Goal: Information Seeking & Learning: Learn about a topic

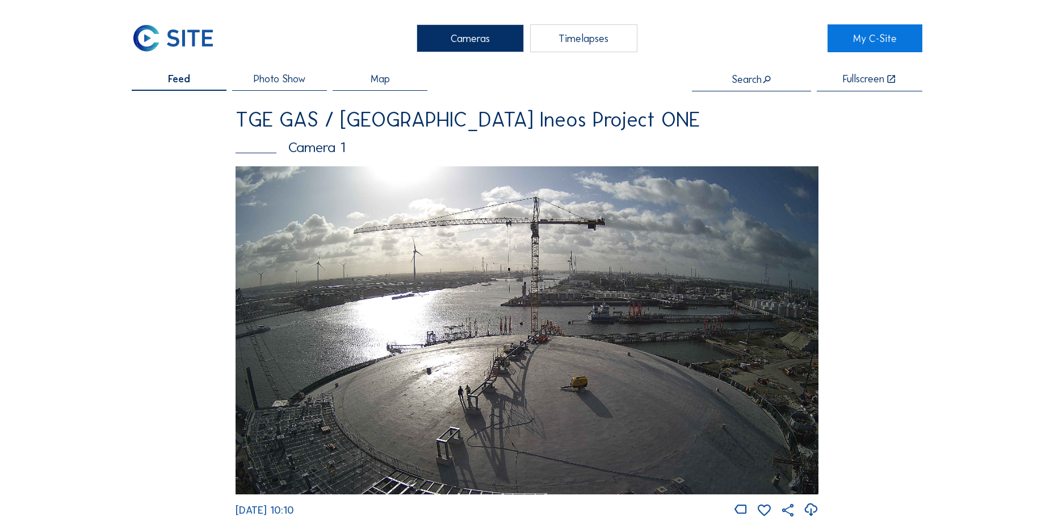
scroll to position [1419, 0]
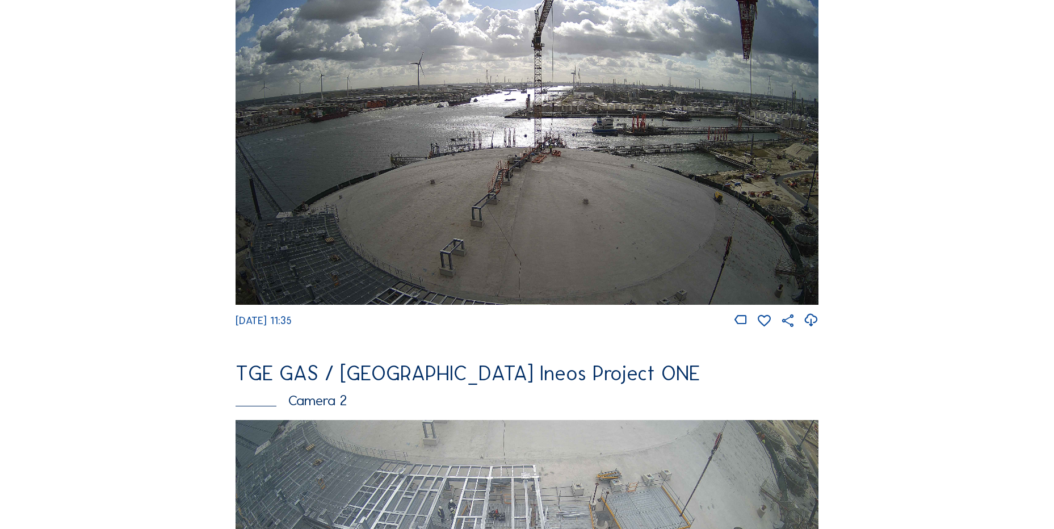
scroll to position [170, 0]
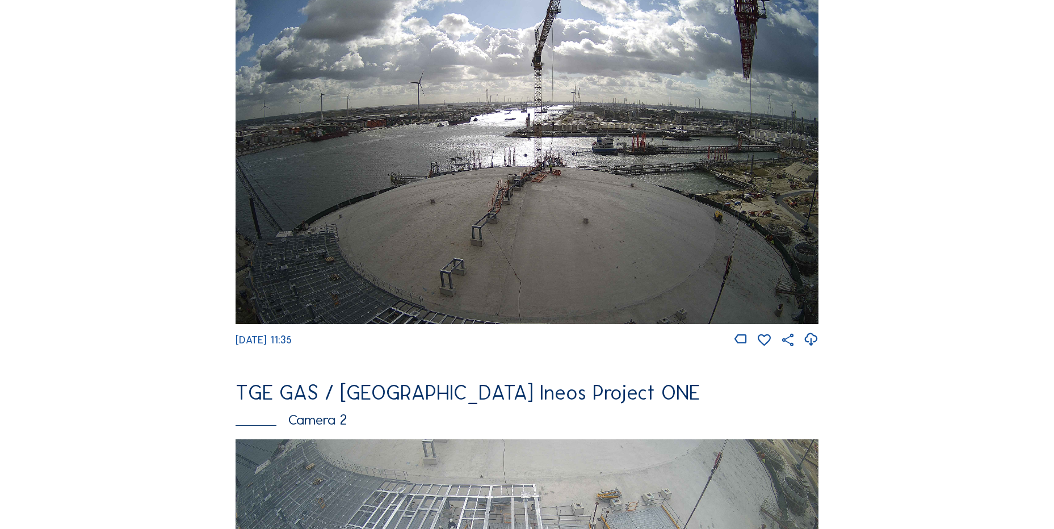
click at [817, 345] on icon at bounding box center [810, 339] width 15 height 19
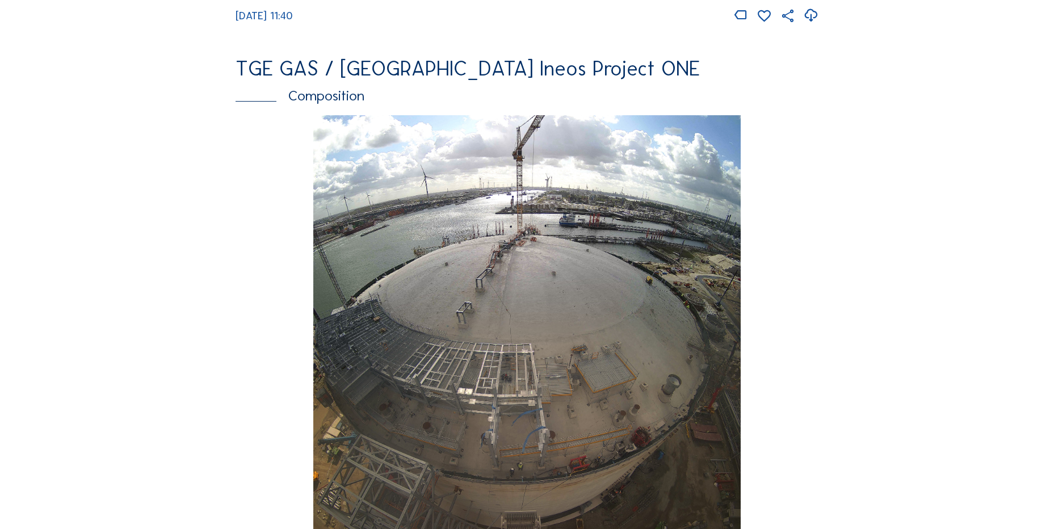
scroll to position [1305, 0]
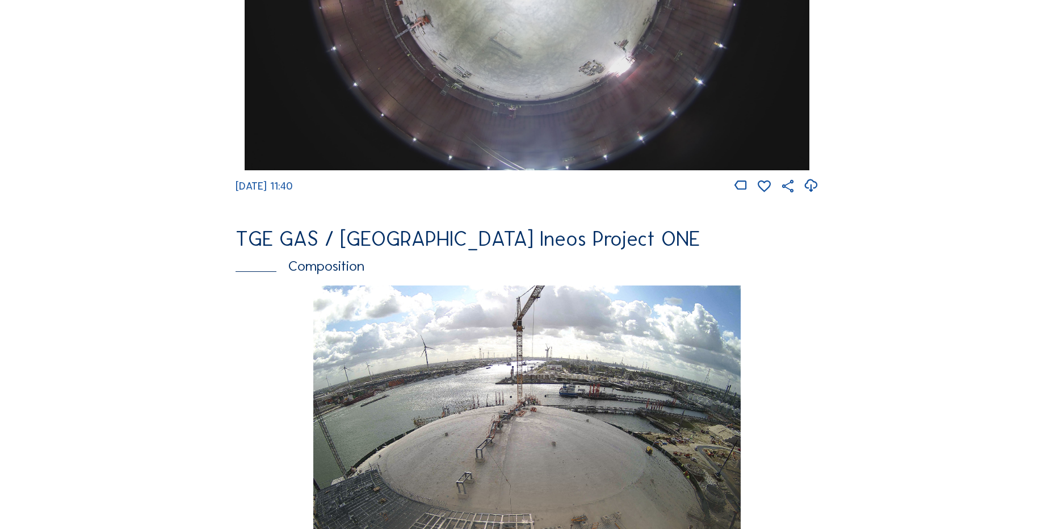
click at [808, 195] on icon at bounding box center [810, 185] width 15 height 19
click at [249, 310] on div "Tu 16 Sep 2025 11:40" at bounding box center [527, 508] width 583 height 447
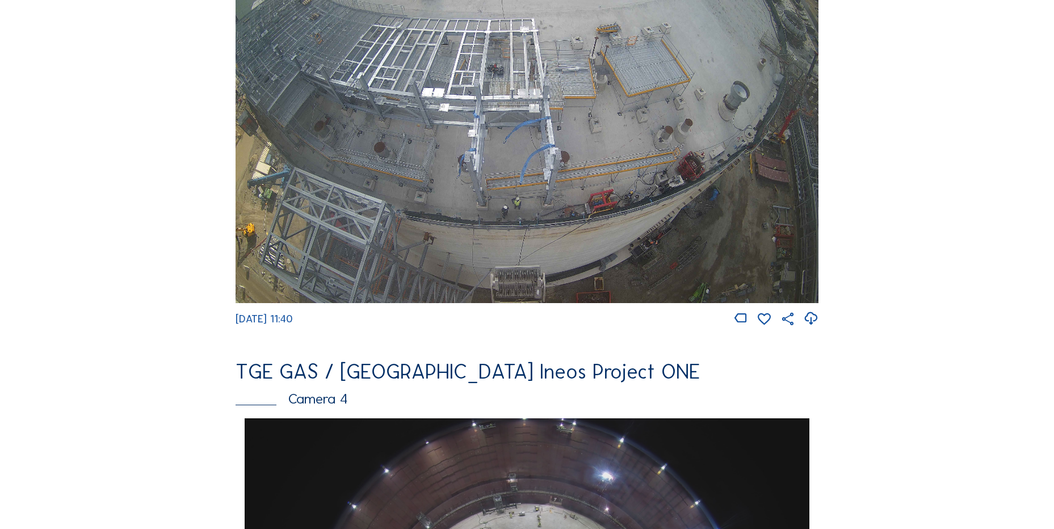
scroll to position [511, 0]
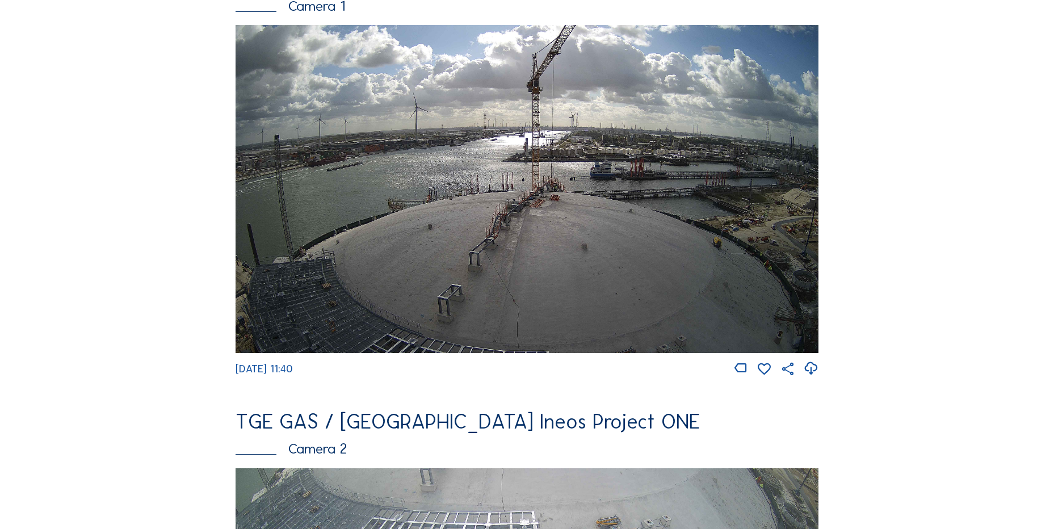
scroll to position [111, 0]
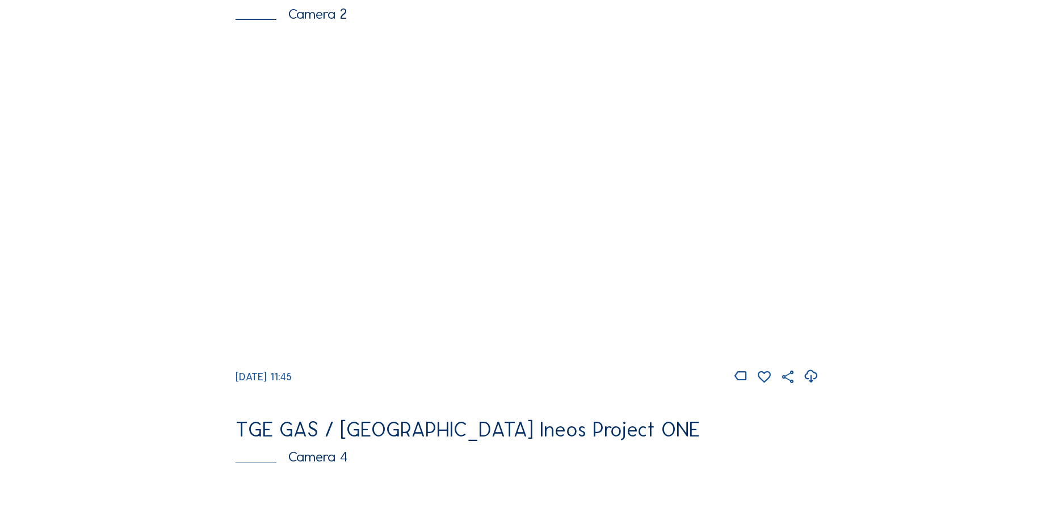
scroll to position [681, 0]
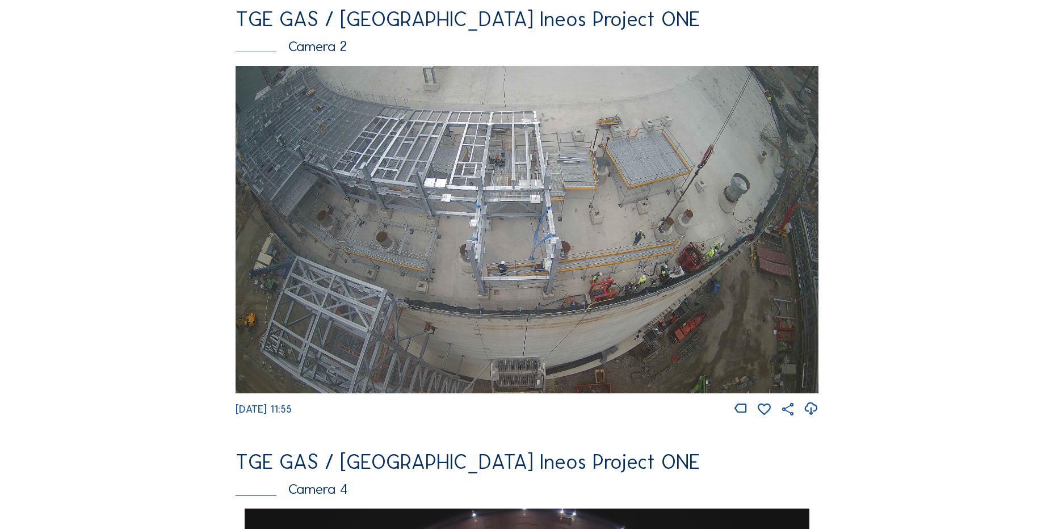
scroll to position [681, 0]
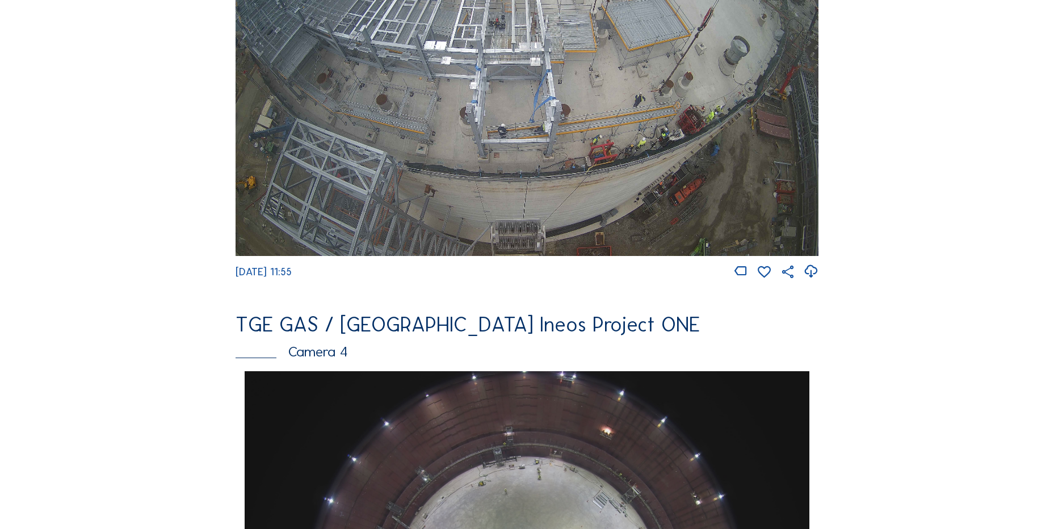
click at [431, 153] on img at bounding box center [527, 92] width 583 height 328
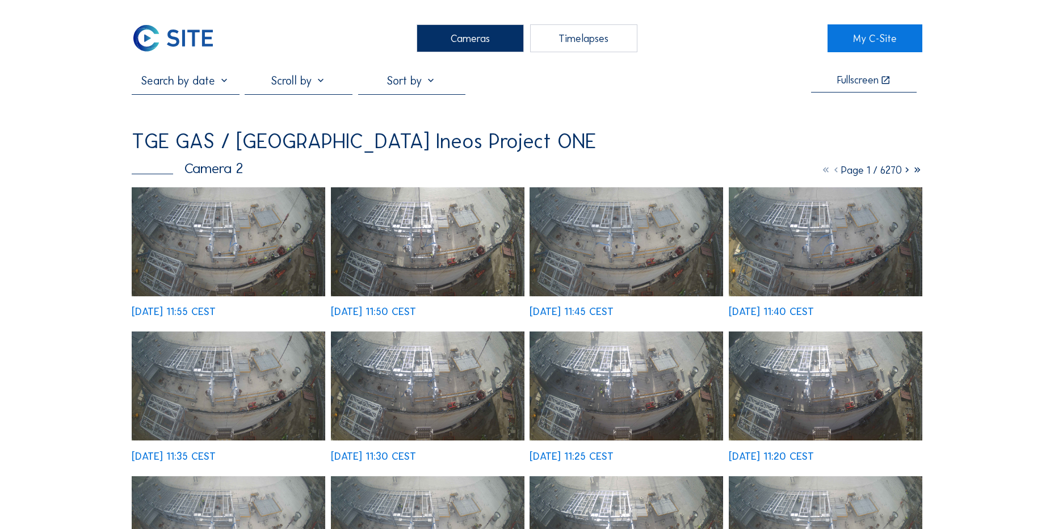
click at [186, 209] on img at bounding box center [229, 241] width 194 height 109
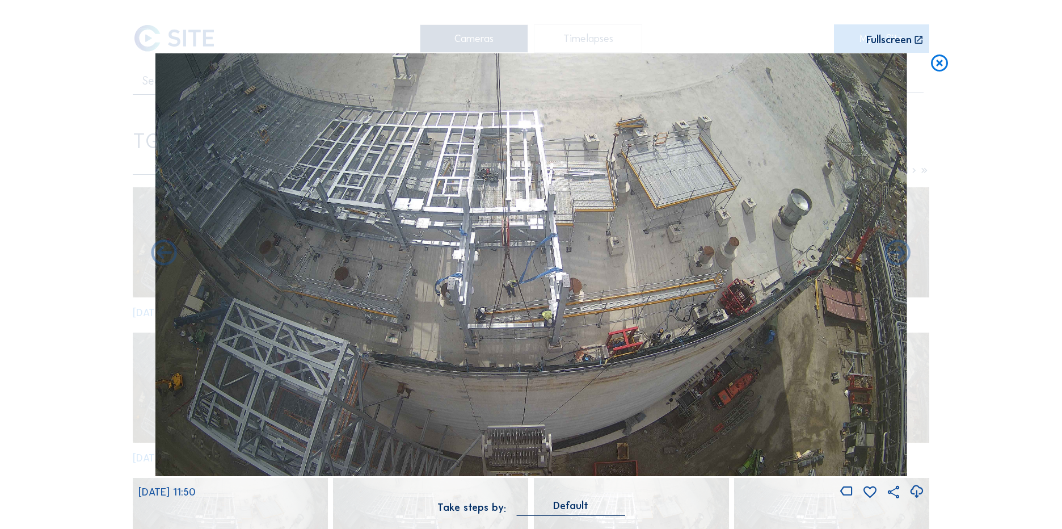
click at [911, 489] on icon at bounding box center [916, 491] width 15 height 19
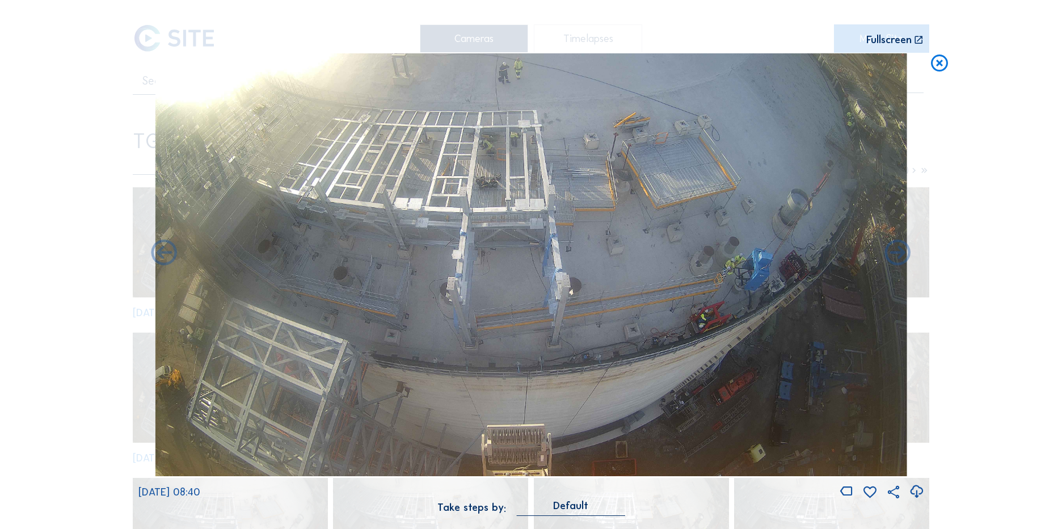
click at [84, 232] on div "Scroll to travel through time | Press 'Alt' Button + Scroll to Zoom | Click and…" at bounding box center [531, 264] width 1062 height 529
click at [933, 69] on icon at bounding box center [940, 63] width 20 height 21
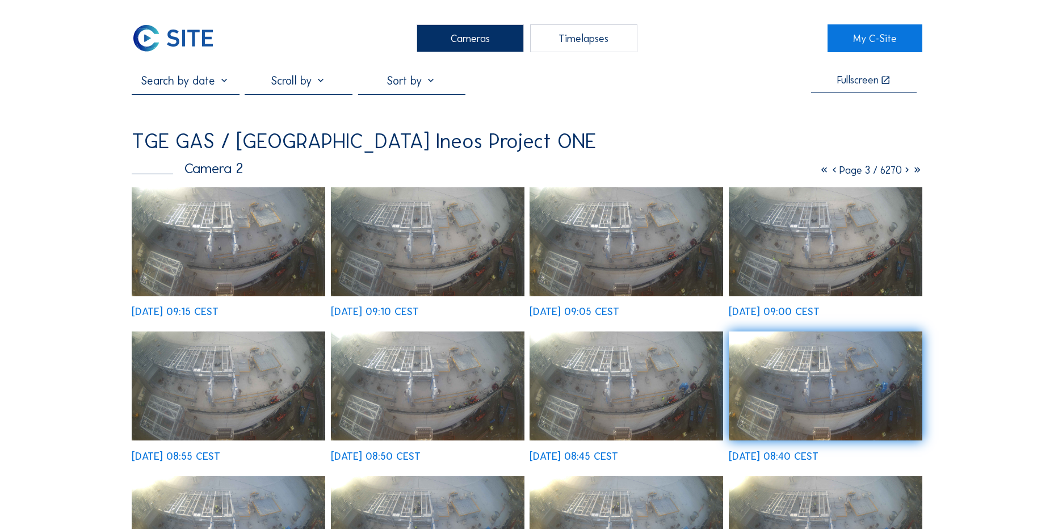
click at [175, 28] on img at bounding box center [173, 38] width 83 height 28
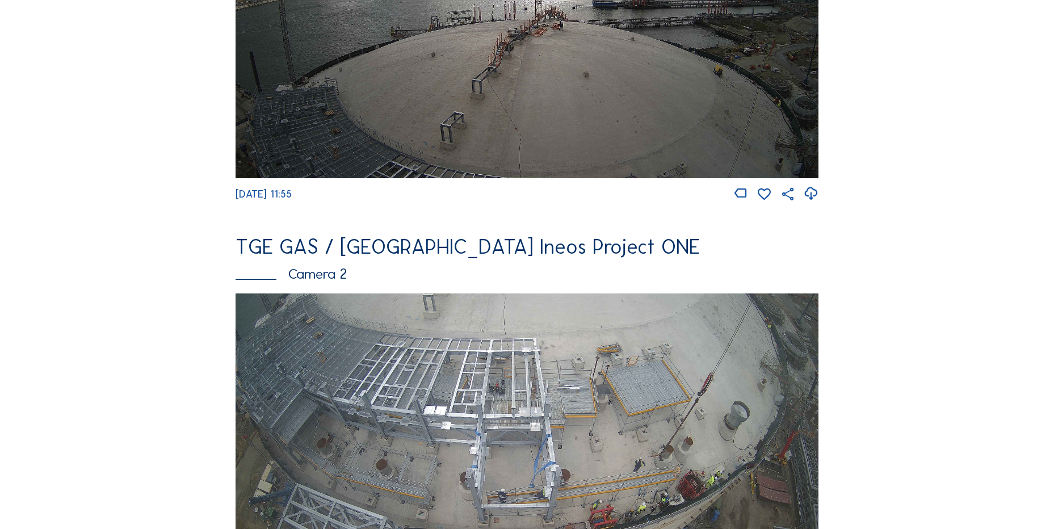
scroll to position [511, 0]
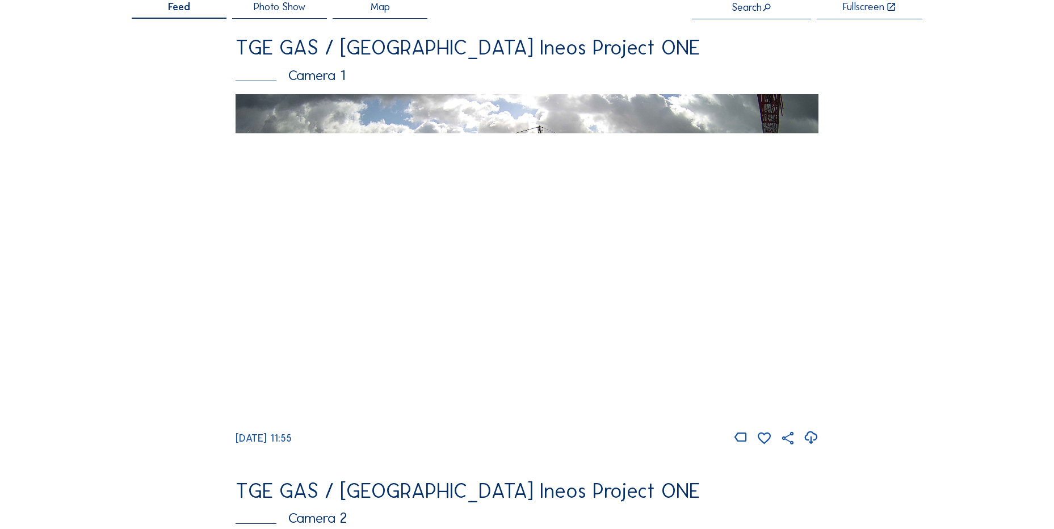
scroll to position [113, 0]
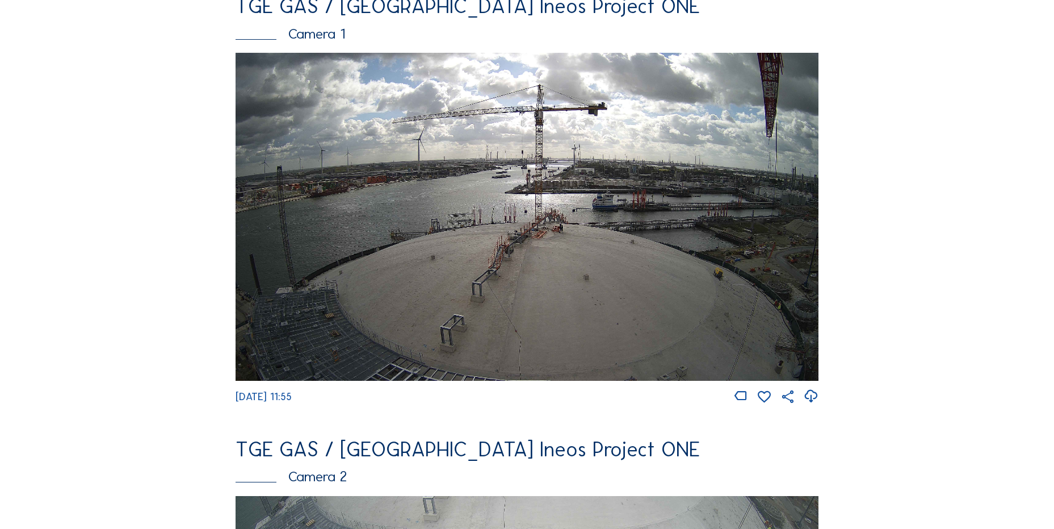
click at [811, 400] on icon at bounding box center [810, 396] width 15 height 19
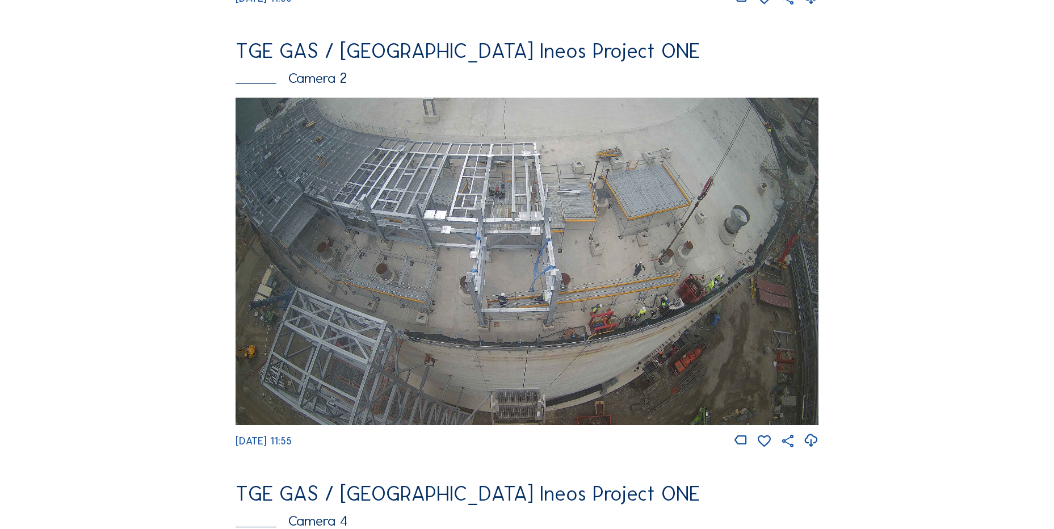
scroll to position [511, 0]
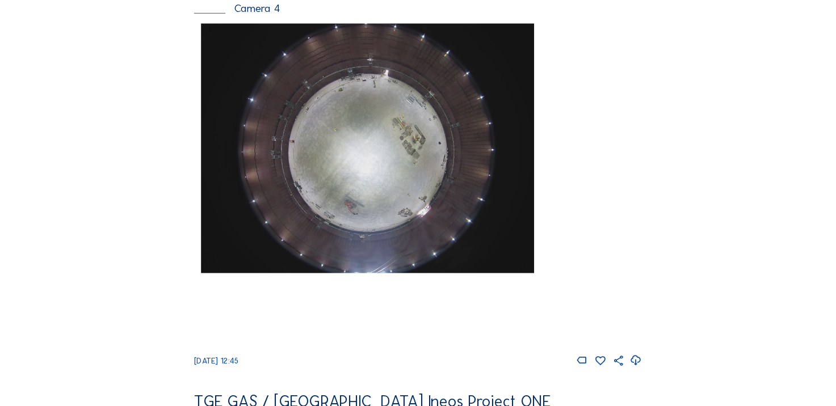
scroll to position [1019, 0]
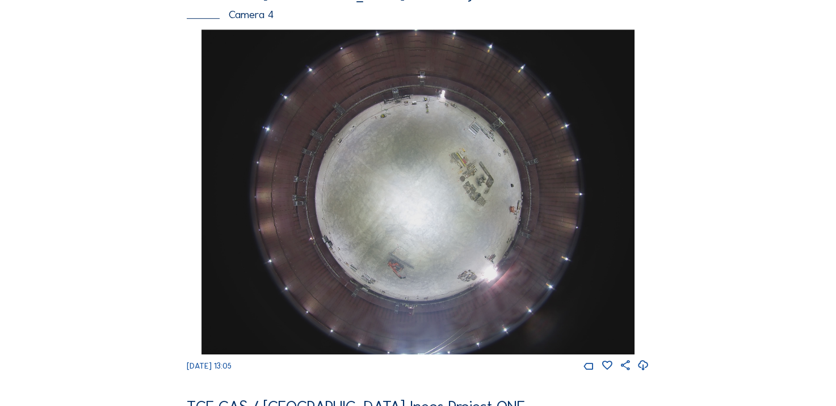
scroll to position [794, 0]
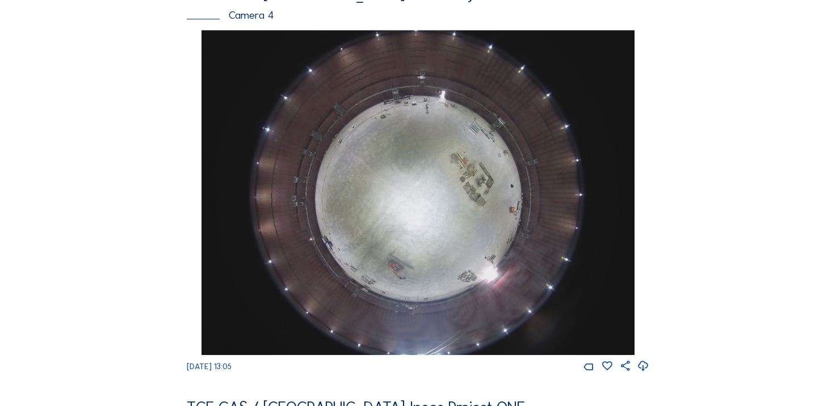
click at [118, 179] on div "Feed Photo Show Map Search Fullscreen TGE GAS / Antwerpen Ineos Project ONE Cam…" at bounding box center [417, 24] width 627 height 1523
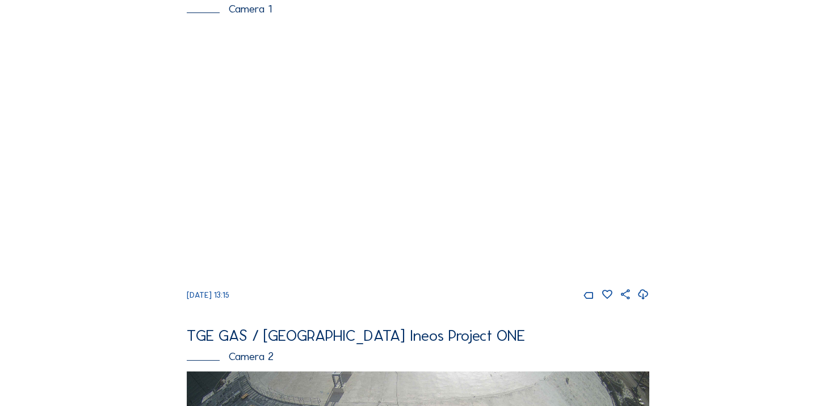
scroll to position [227, 0]
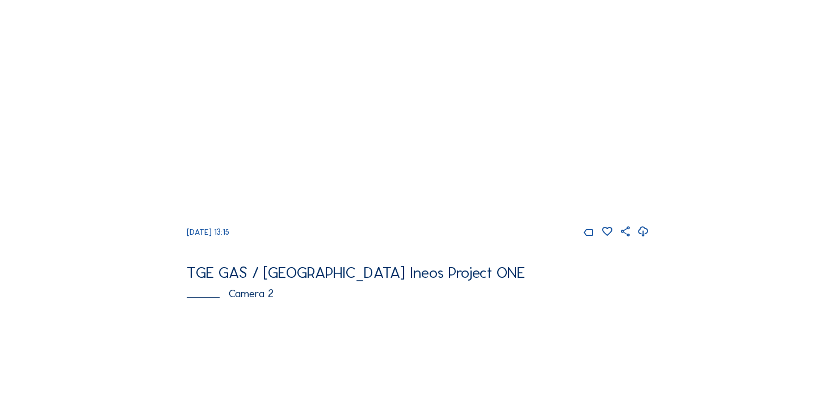
scroll to position [113, 0]
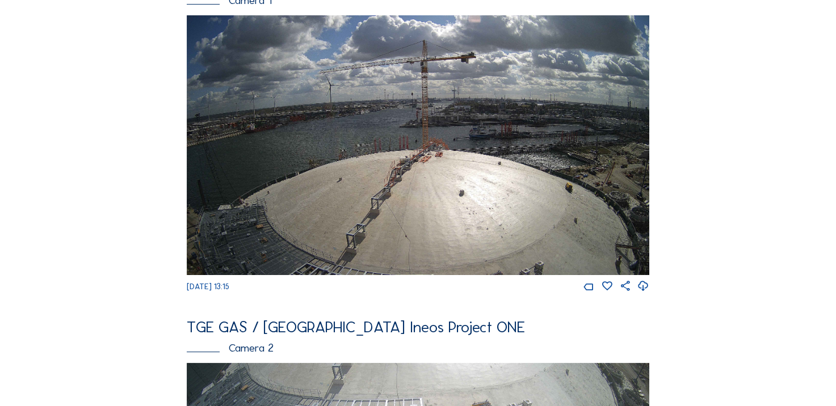
click at [642, 293] on icon at bounding box center [643, 286] width 12 height 15
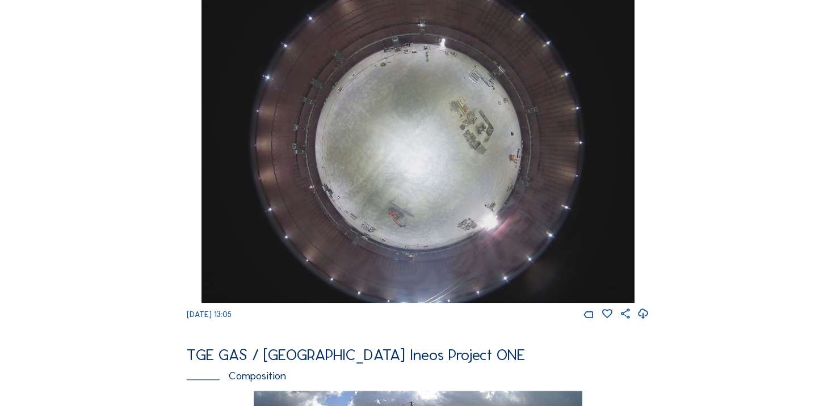
scroll to position [908, 0]
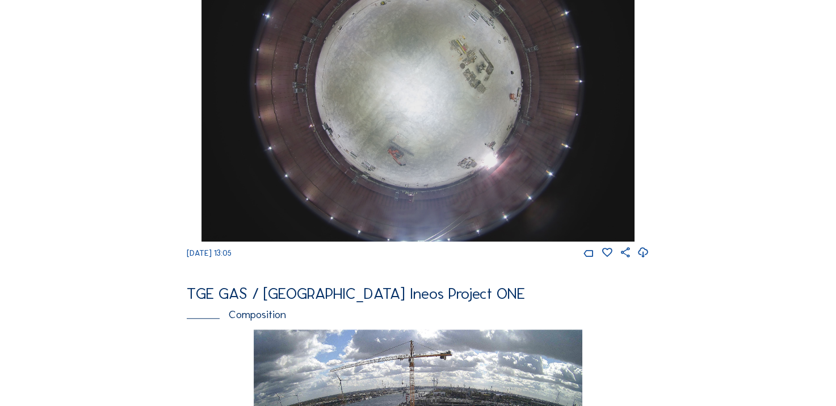
click at [95, 254] on div "Cameras Timelapses My C-Site Feed Photo Show Map Search Fullscreen TGE GAS / An…" at bounding box center [418, 73] width 836 height 1963
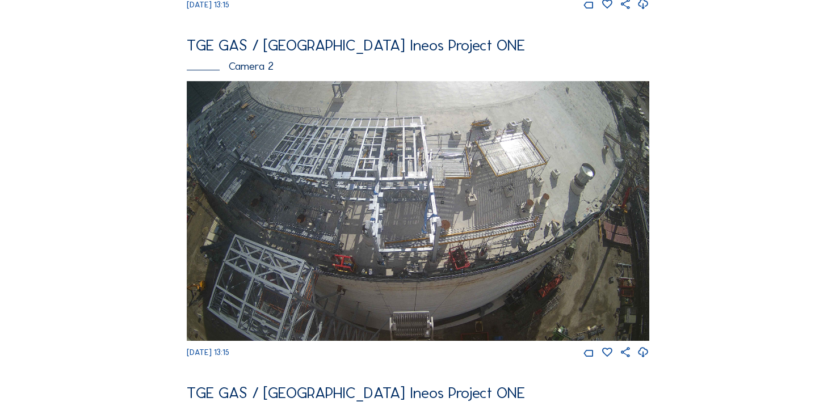
scroll to position [397, 0]
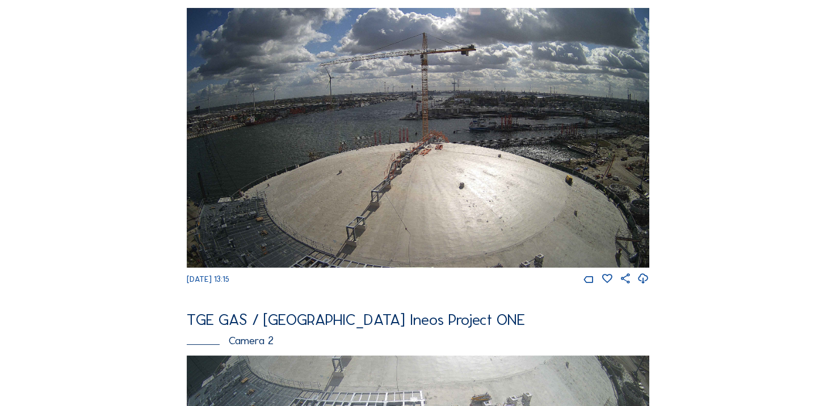
scroll to position [113, 0]
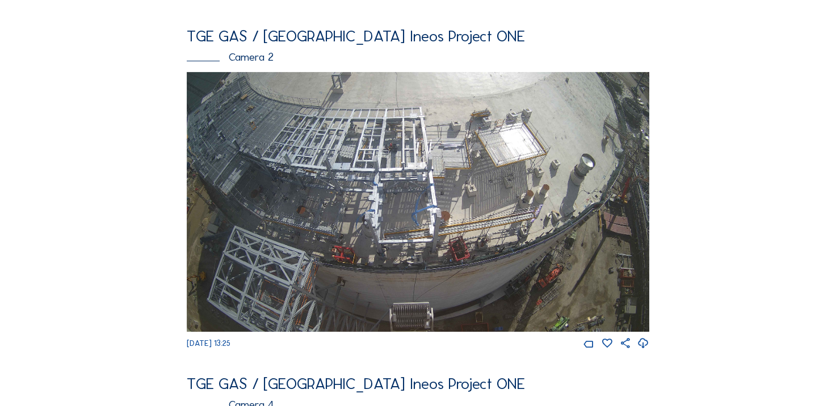
scroll to position [511, 0]
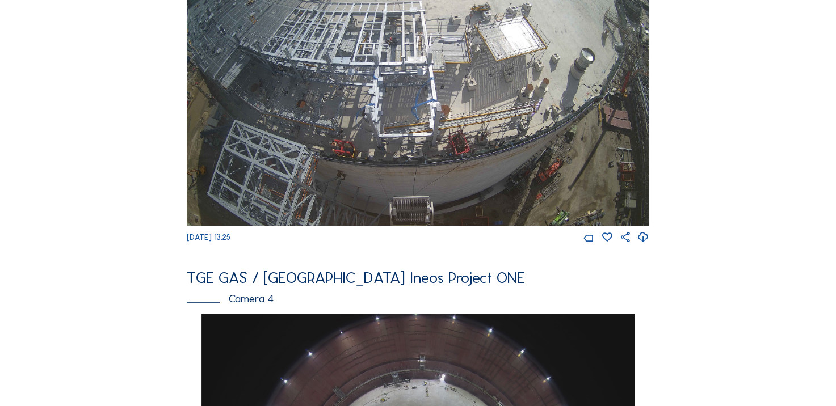
click at [393, 78] on img at bounding box center [418, 96] width 462 height 260
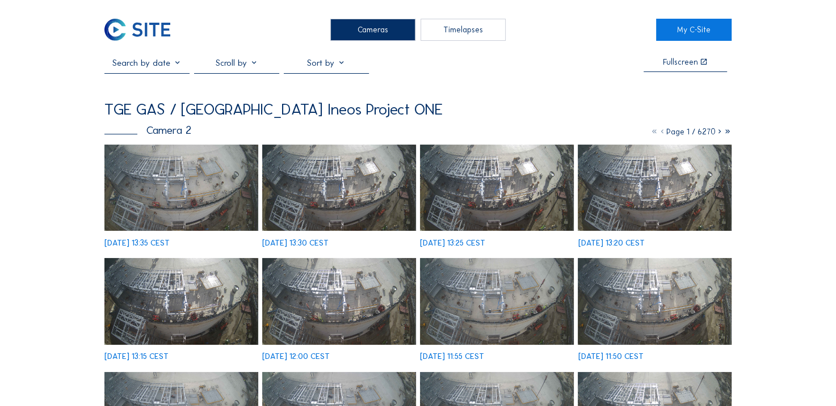
click at [139, 170] on img at bounding box center [180, 188] width 153 height 86
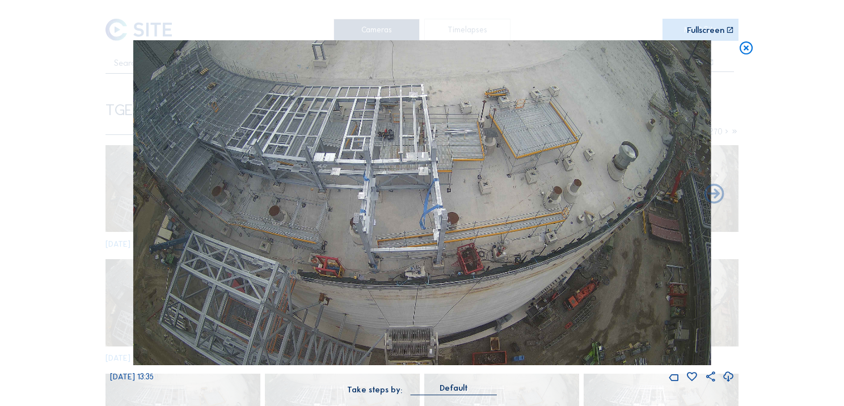
click at [745, 50] on icon at bounding box center [747, 48] width 16 height 16
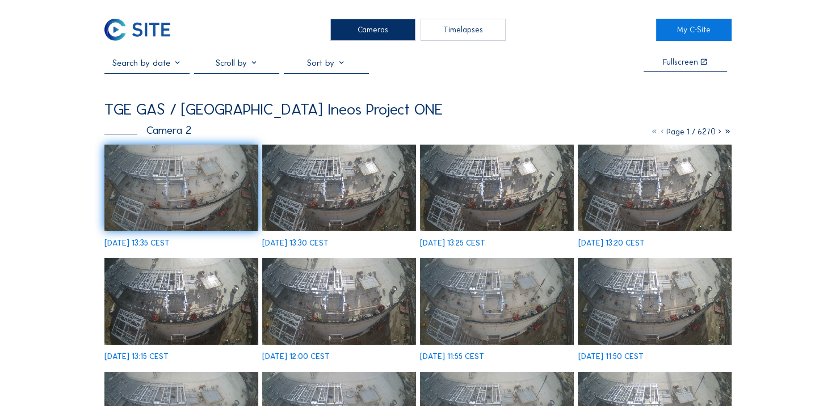
click at [154, 28] on img at bounding box center [137, 30] width 66 height 22
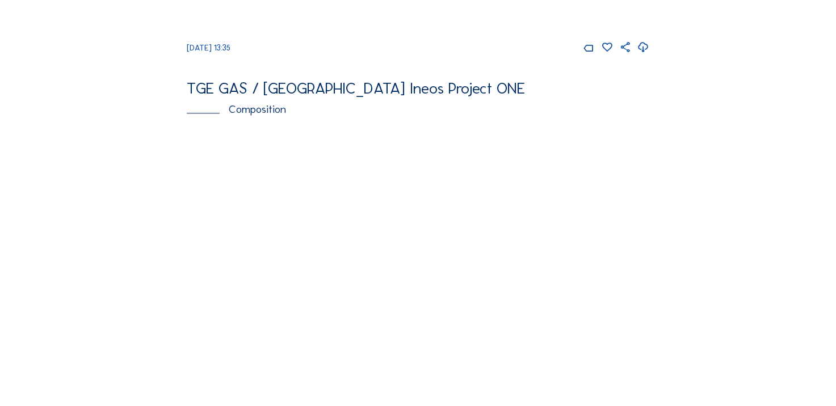
scroll to position [851, 0]
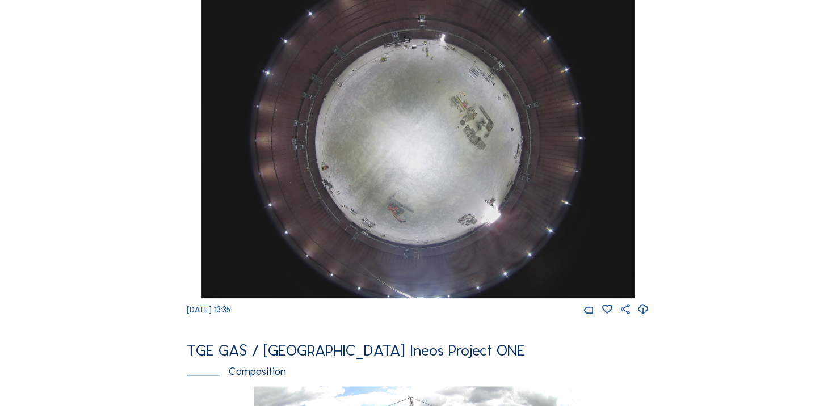
click at [649, 317] on icon at bounding box center [643, 309] width 12 height 15
click at [375, 183] on img at bounding box center [418, 135] width 434 height 325
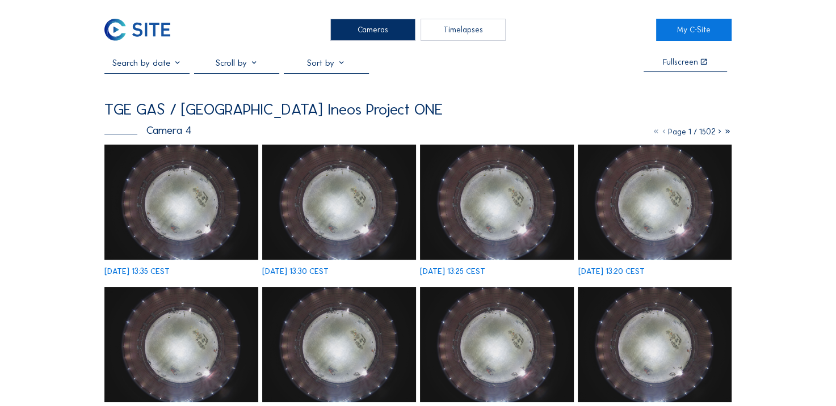
click at [169, 170] on img at bounding box center [180, 202] width 153 height 115
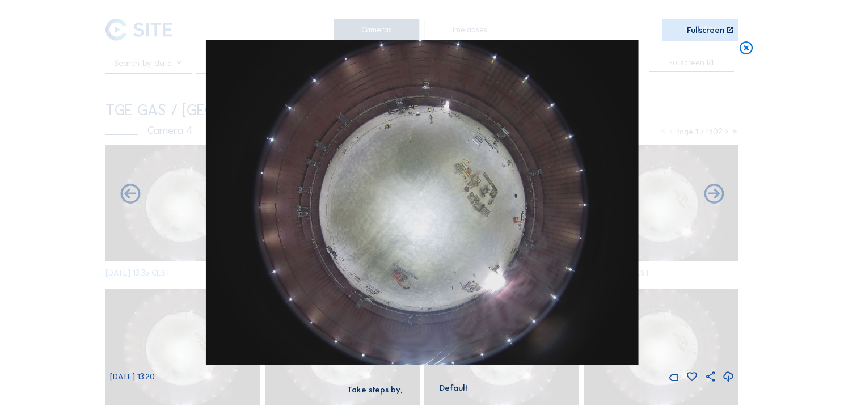
click at [738, 50] on div "Scroll to travel through time | Press 'Alt' Button + Scroll to Zoom | Click and…" at bounding box center [422, 203] width 844 height 406
click at [752, 48] on icon at bounding box center [747, 48] width 16 height 16
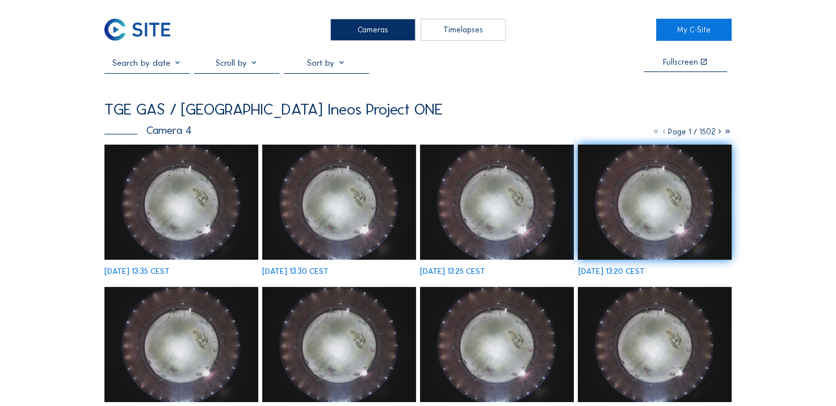
click at [132, 35] on img at bounding box center [137, 30] width 66 height 22
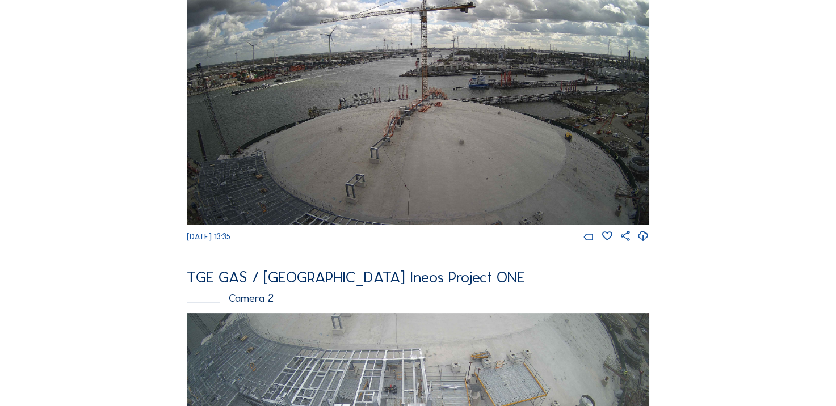
scroll to position [170, 0]
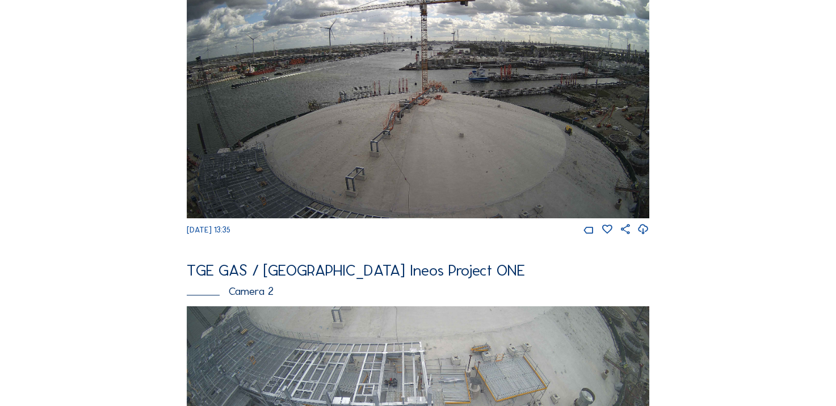
click at [649, 237] on icon at bounding box center [643, 229] width 12 height 15
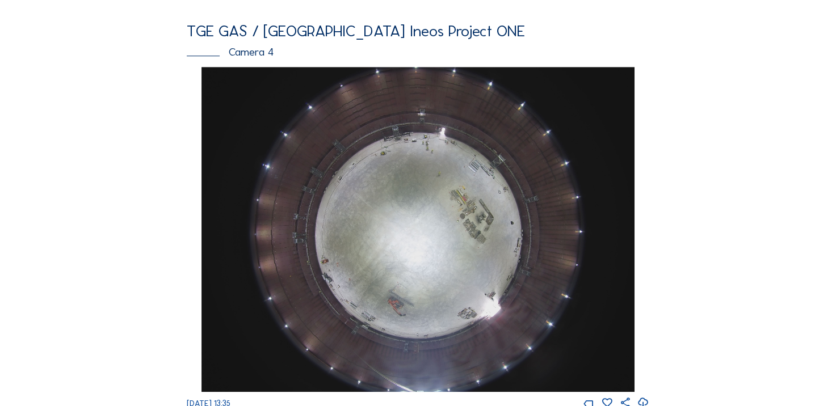
scroll to position [851, 0]
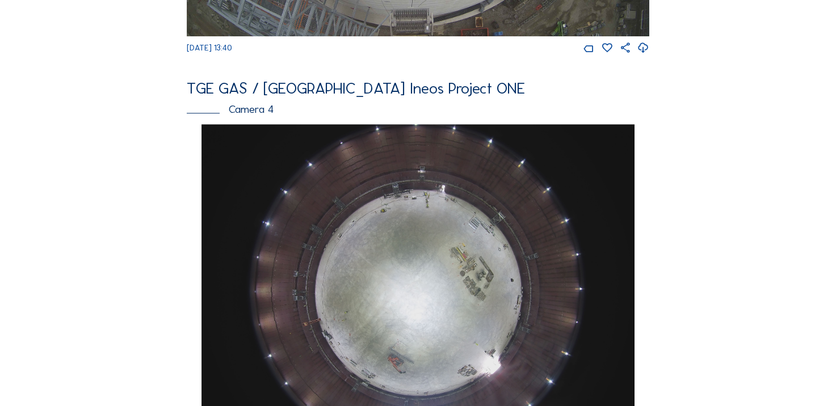
scroll to position [794, 0]
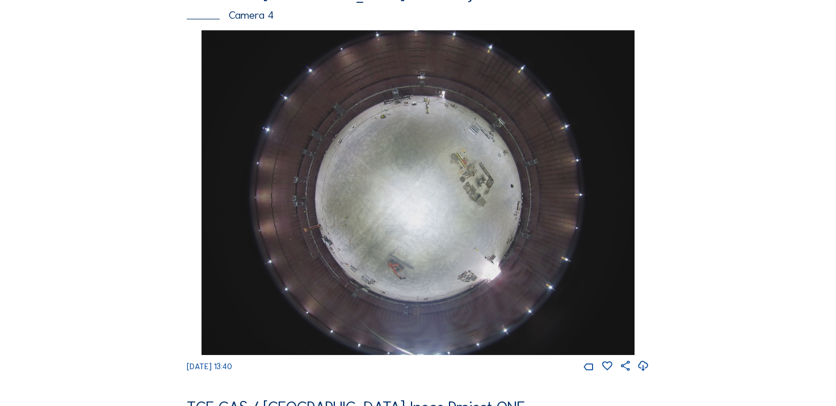
click at [129, 166] on div "Feed Photo Show Map Search Fullscreen TGE GAS / [GEOGRAPHIC_DATA] Ineos Project…" at bounding box center [417, 24] width 627 height 1523
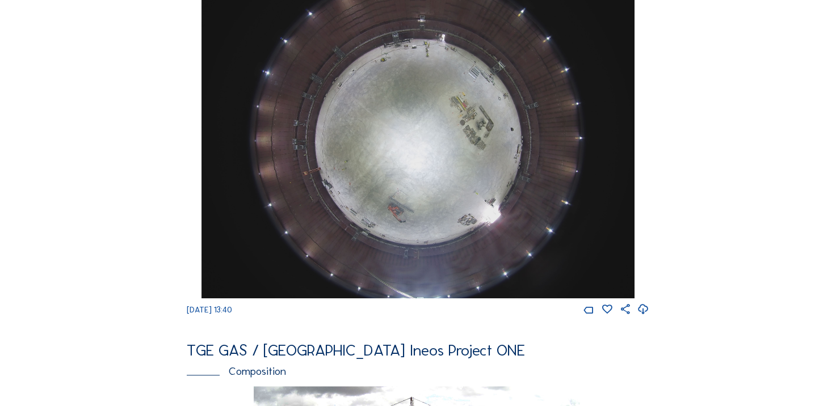
scroll to position [567, 0]
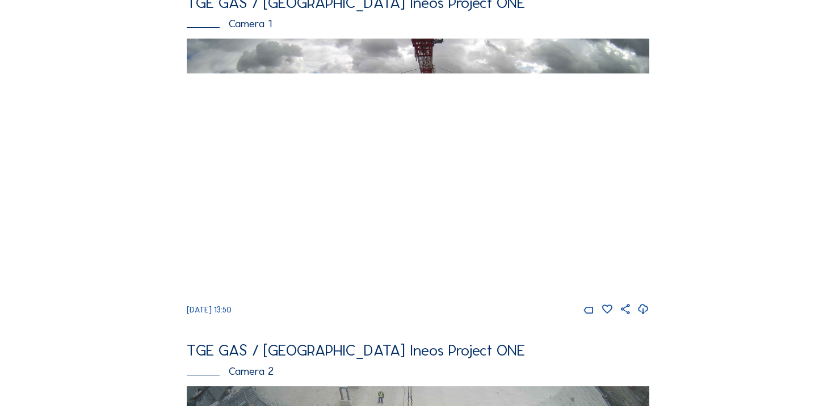
scroll to position [113, 0]
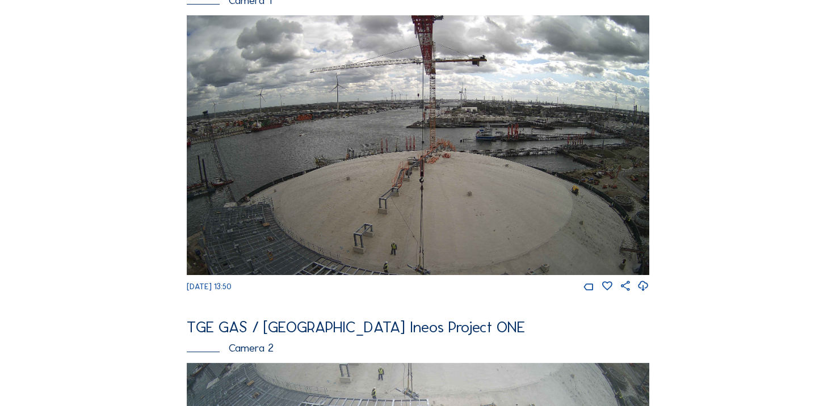
click at [645, 289] on icon at bounding box center [643, 286] width 12 height 15
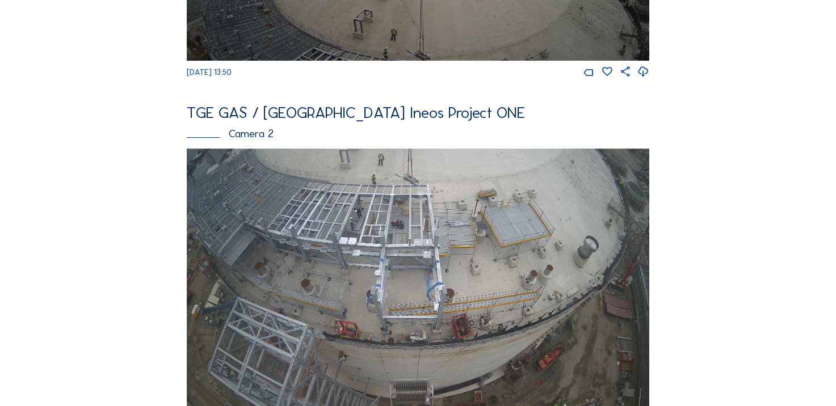
scroll to position [397, 0]
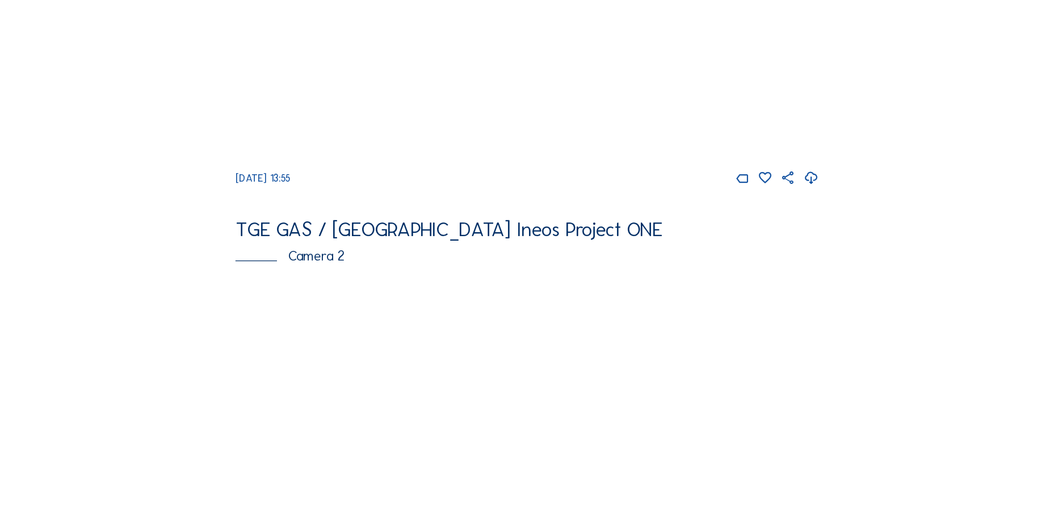
scroll to position [113, 0]
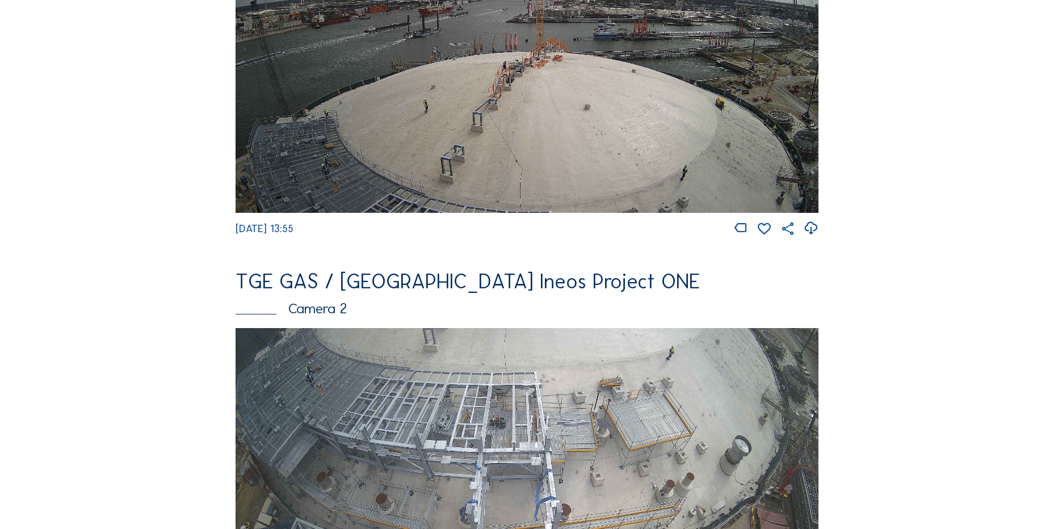
scroll to position [284, 0]
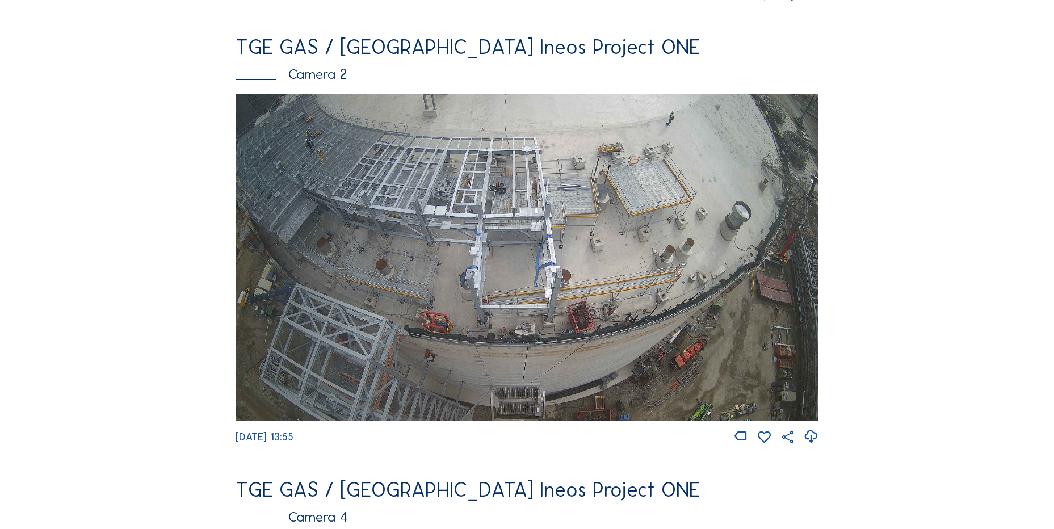
scroll to position [508, 0]
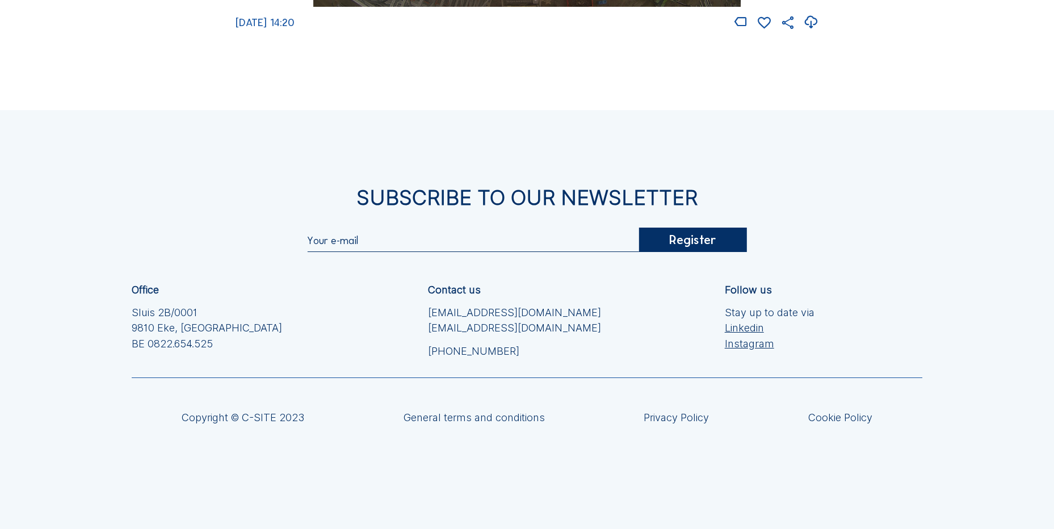
scroll to position [1619, 0]
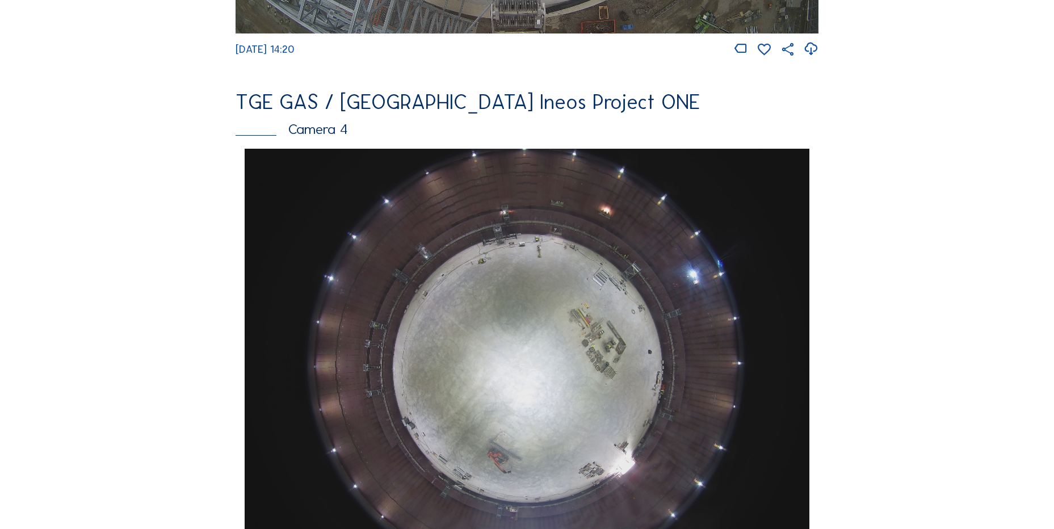
scroll to position [768, 0]
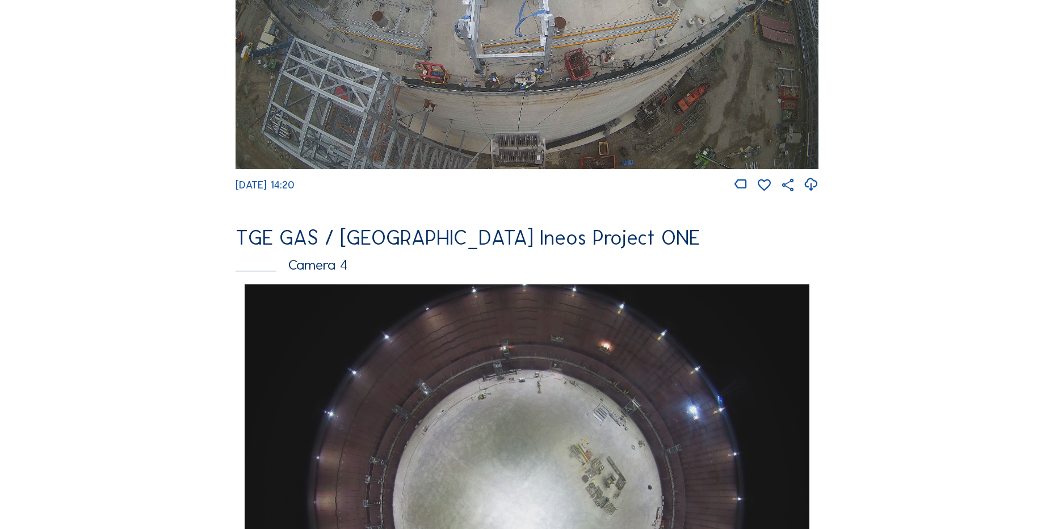
click at [137, 187] on div "Feed Photo Show Map Search Fullscreen TGE GAS / [GEOGRAPHIC_DATA] Ineos Project…" at bounding box center [527, 288] width 790 height 1964
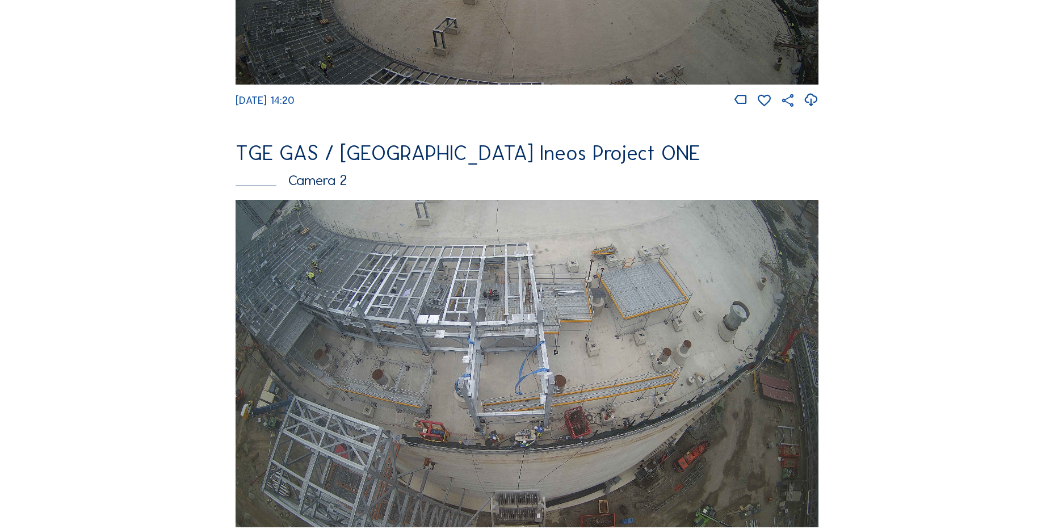
scroll to position [427, 0]
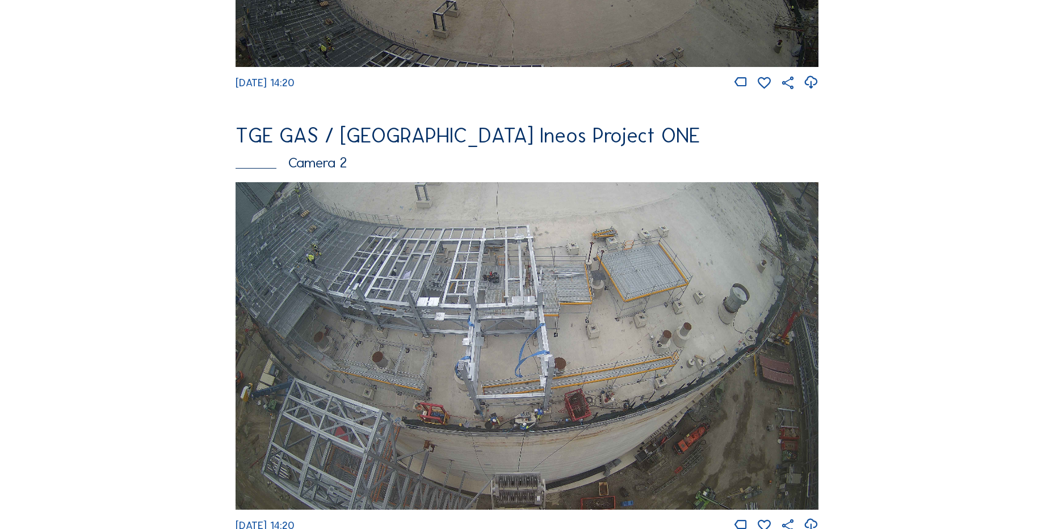
click at [605, 335] on img at bounding box center [527, 346] width 583 height 328
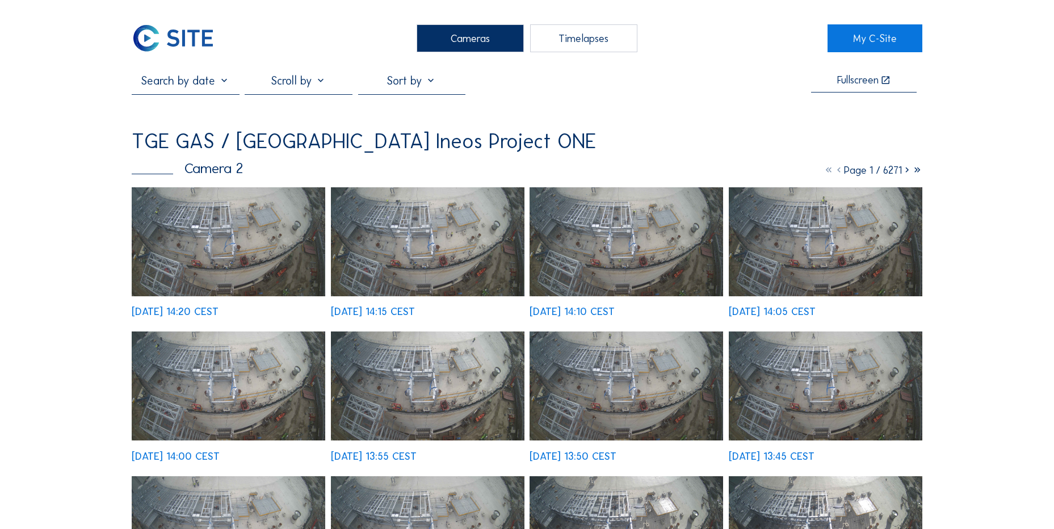
click at [327, 84] on div at bounding box center [298, 84] width 107 height 20
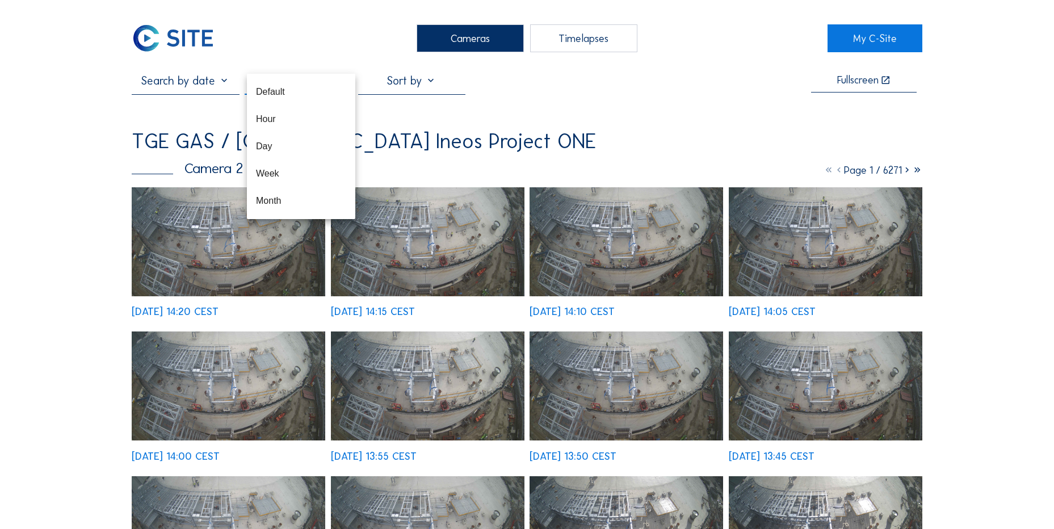
click at [452, 79] on div at bounding box center [411, 84] width 107 height 20
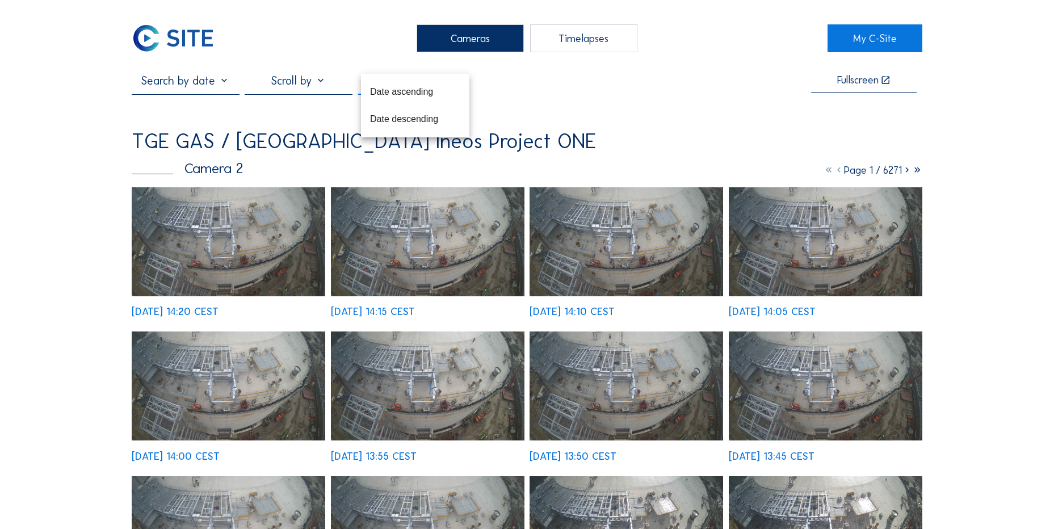
click at [188, 86] on input "text" at bounding box center [185, 81] width 107 height 14
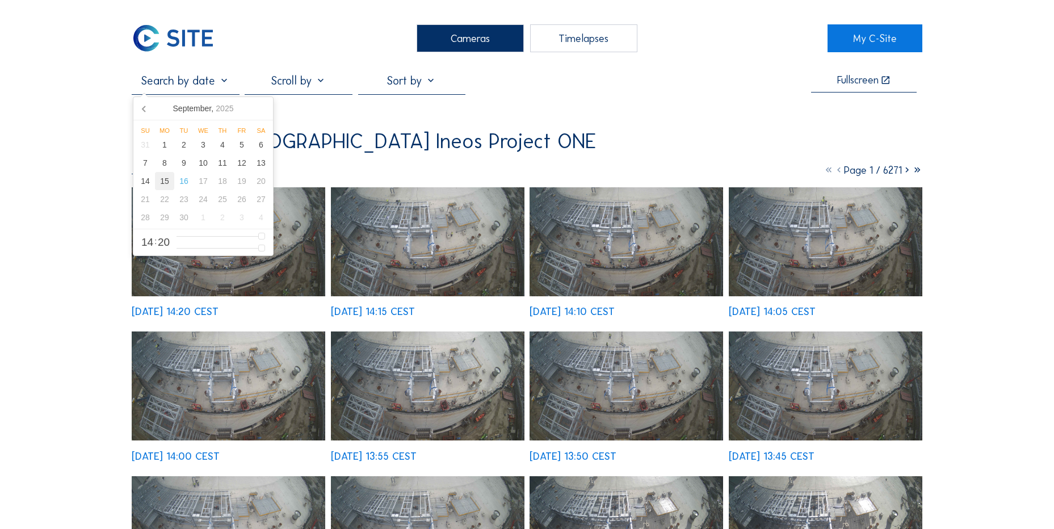
click at [167, 183] on div "15" at bounding box center [164, 181] width 19 height 18
type input "[DATE] 14:20"
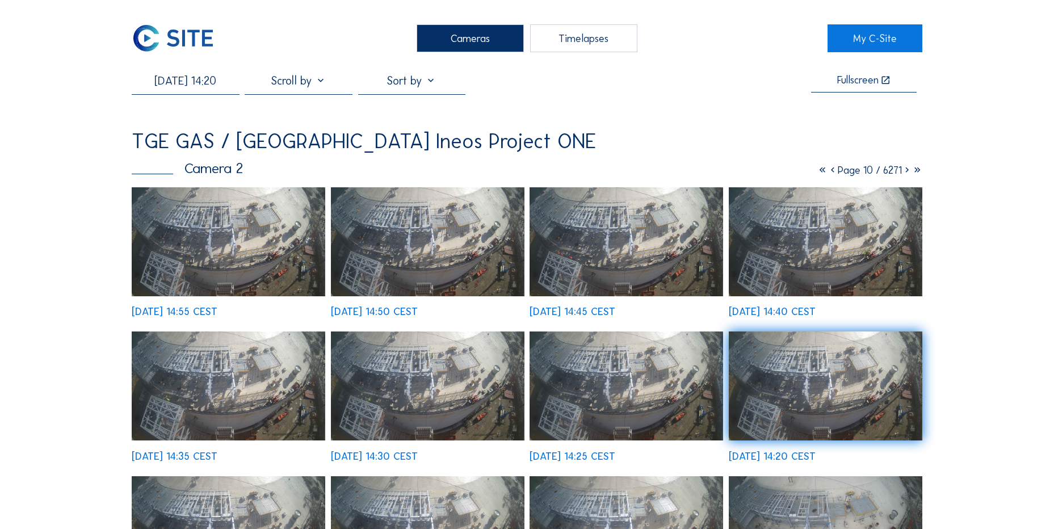
click at [281, 242] on img at bounding box center [229, 241] width 194 height 109
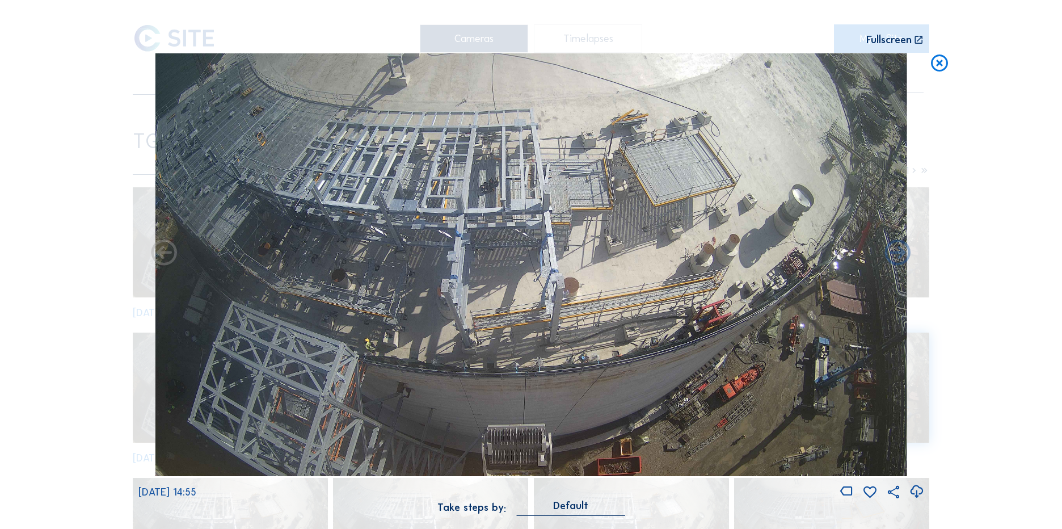
click at [947, 65] on icon at bounding box center [940, 63] width 20 height 21
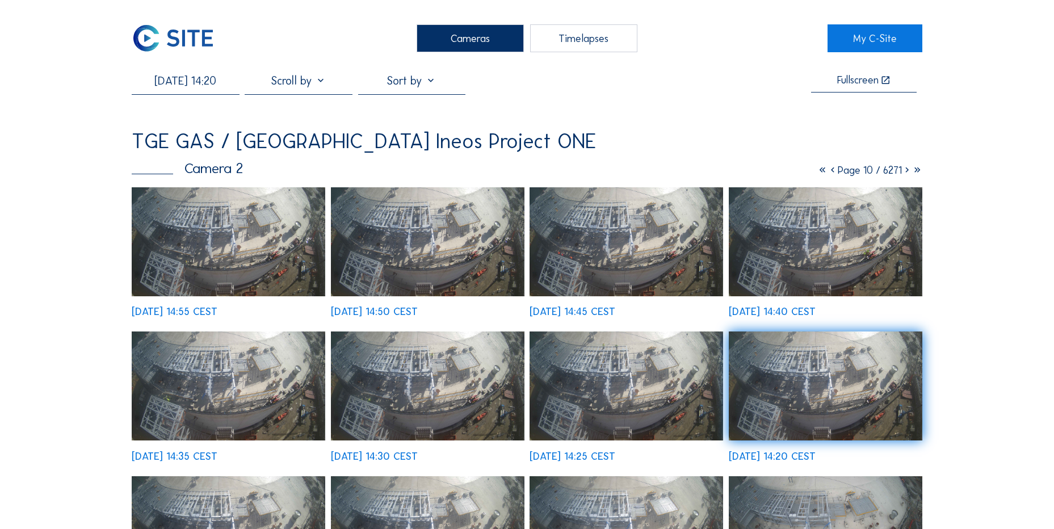
click at [161, 40] on img at bounding box center [173, 38] width 83 height 28
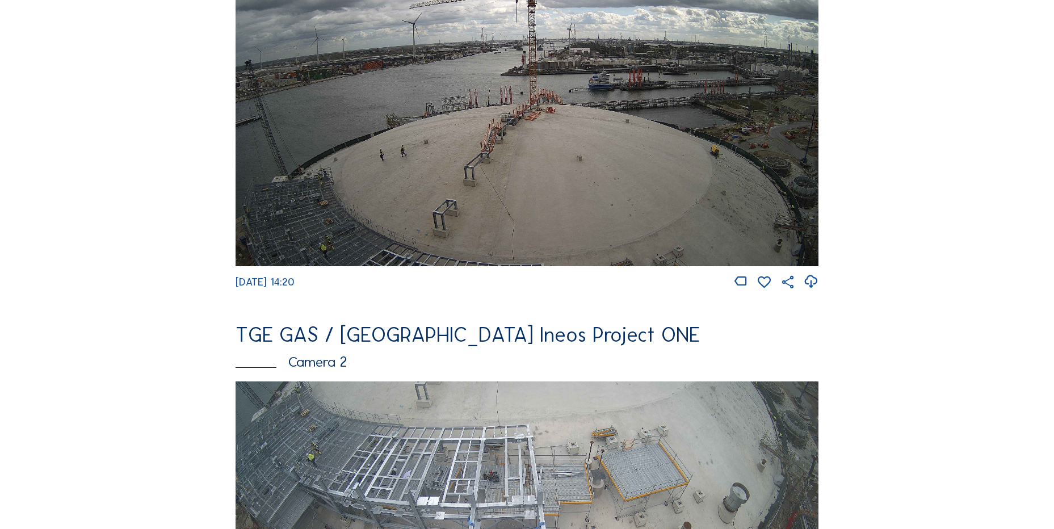
scroll to position [284, 0]
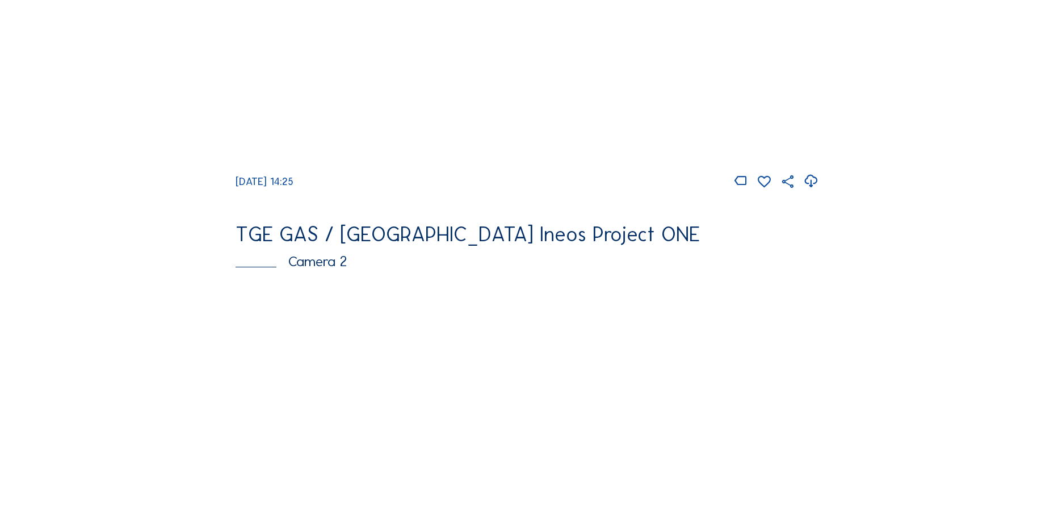
scroll to position [227, 0]
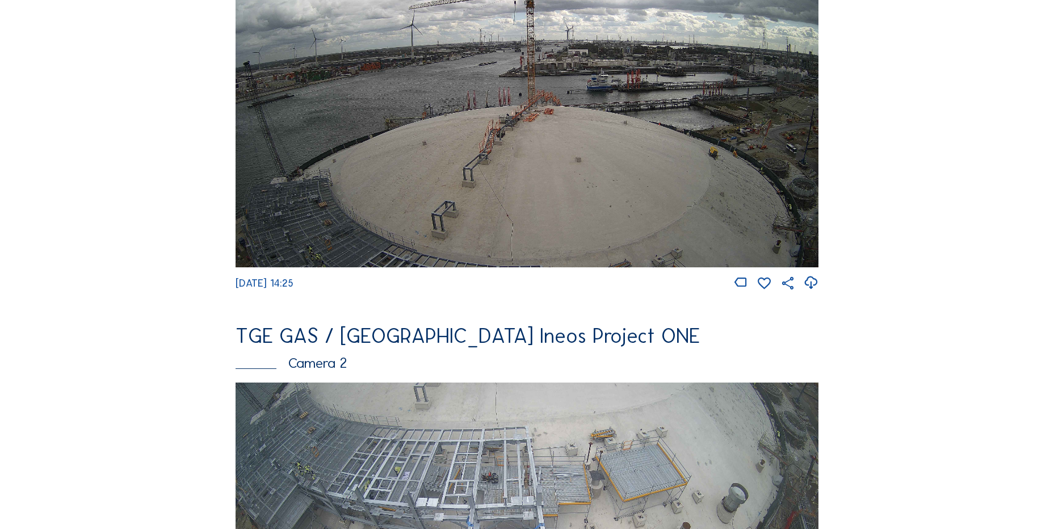
click at [818, 287] on icon at bounding box center [810, 283] width 15 height 19
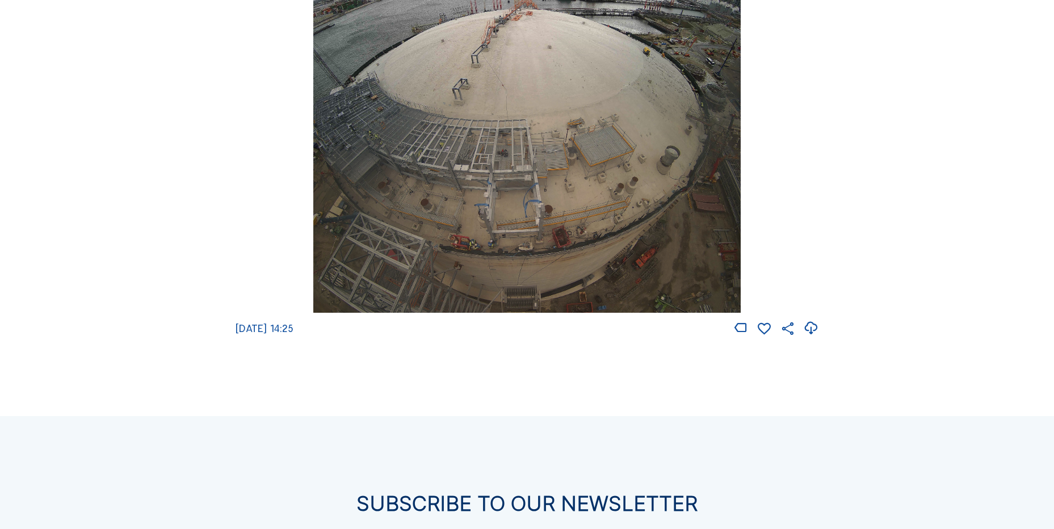
scroll to position [1702, 0]
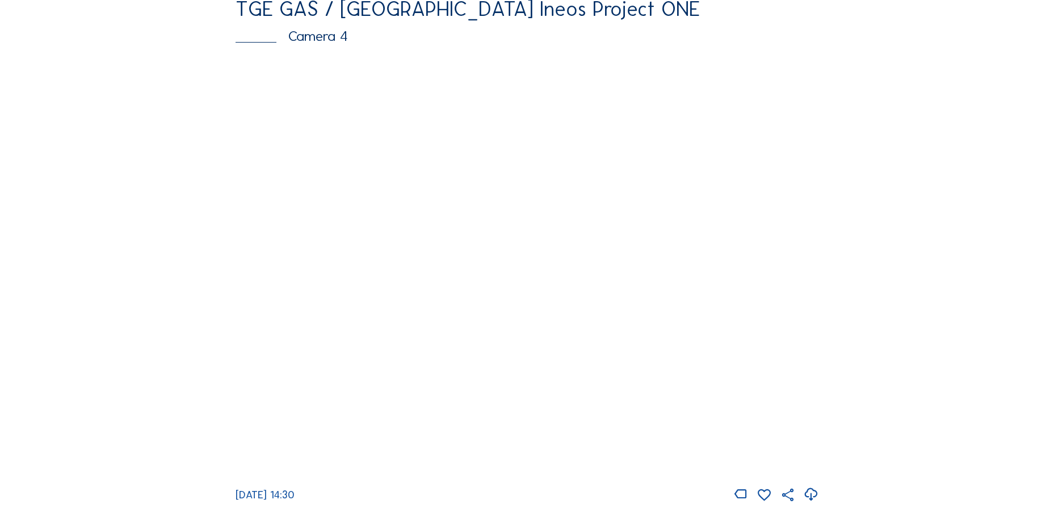
scroll to position [995, 0]
